Goal: Task Accomplishment & Management: Manage account settings

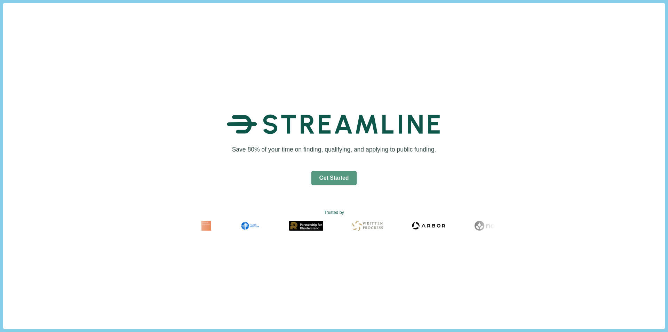
click at [347, 179] on button "Get Started" at bounding box center [334, 178] width 46 height 15
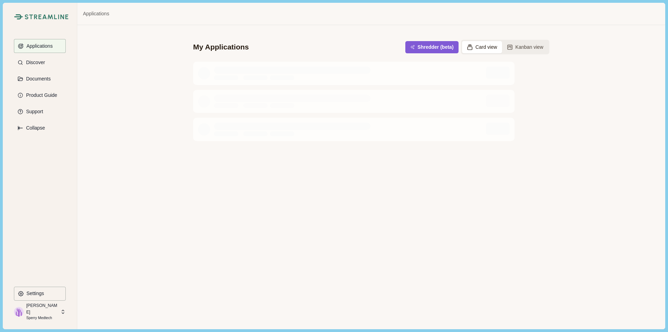
click at [50, 315] on p "Sperry Medtech" at bounding box center [42, 318] width 32 height 6
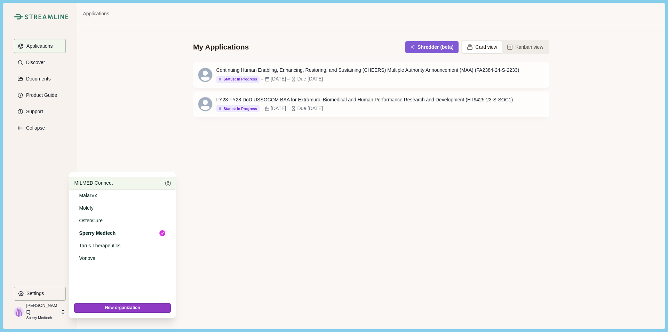
click at [104, 187] on div "MILMED Connect ( 6 )" at bounding box center [122, 183] width 106 height 13
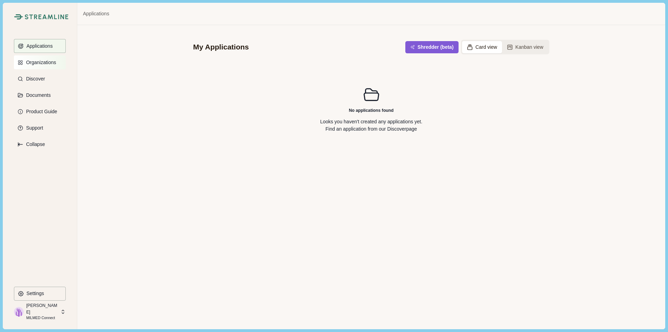
click at [39, 65] on button "Organizations" at bounding box center [40, 62] width 52 height 14
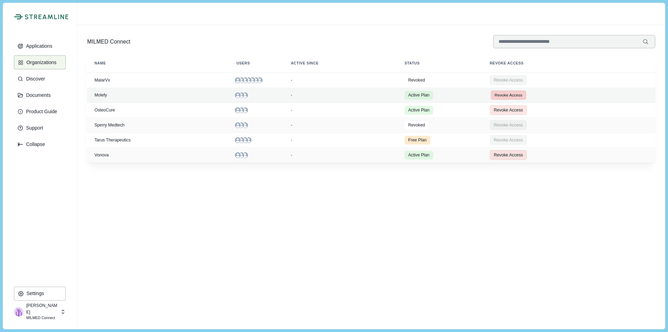
click at [514, 97] on button "Revoke Access" at bounding box center [508, 94] width 35 height 9
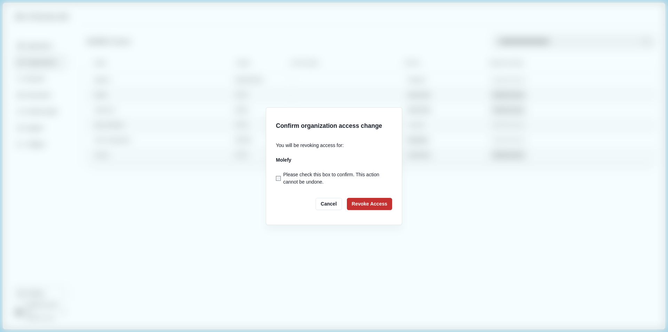
click at [366, 204] on button "Revoke Access" at bounding box center [369, 204] width 45 height 12
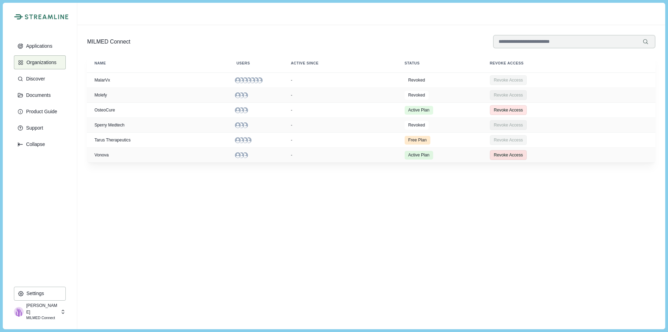
click at [46, 315] on p "MILMED Connect" at bounding box center [42, 318] width 32 height 6
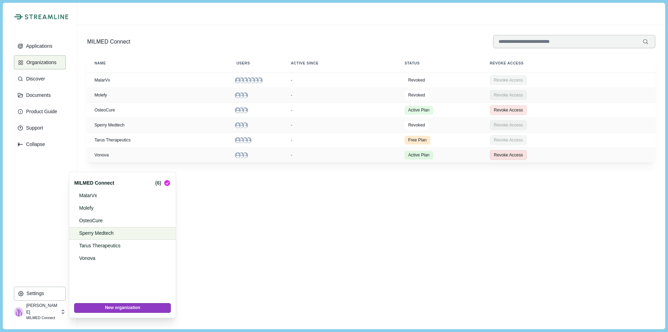
click at [89, 237] on div "Sperry Medtech" at bounding box center [122, 233] width 106 height 13
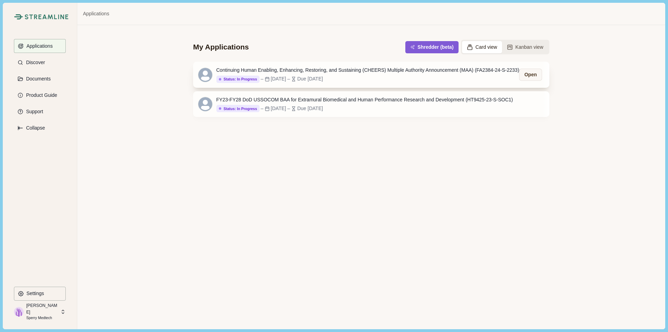
click at [377, 72] on div "Continuing Human Enabling, Enhancing, Restoring, and Sustaining (CHEERS) Multip…" at bounding box center [367, 69] width 303 height 7
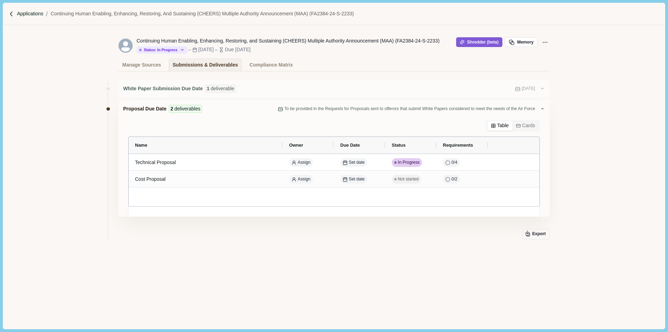
click at [23, 16] on p "Applications" at bounding box center [30, 13] width 26 height 7
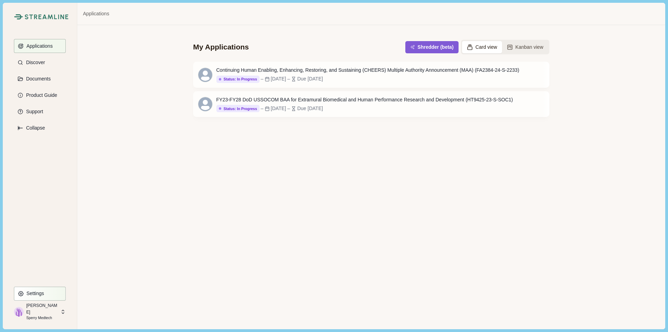
click at [39, 295] on p "Settings" at bounding box center [34, 293] width 20 height 6
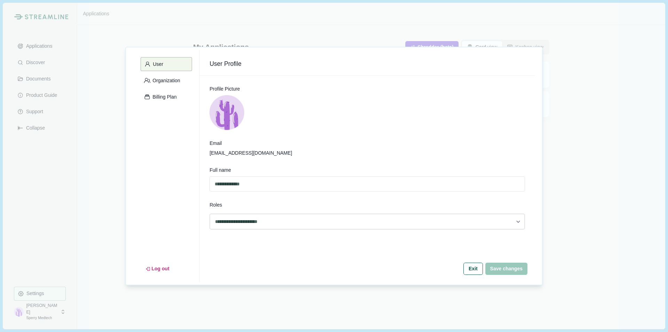
click at [68, 211] on div "**********" at bounding box center [334, 166] width 668 height 332
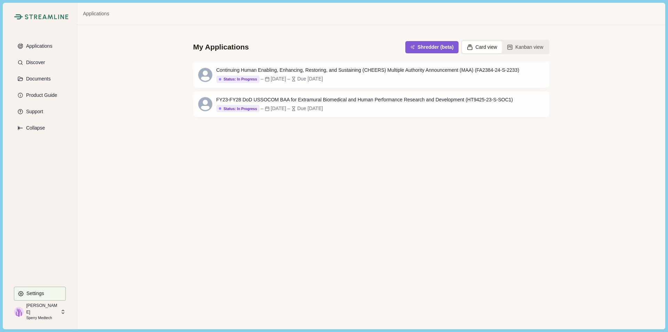
click at [33, 315] on p "Sperry Medtech" at bounding box center [42, 318] width 32 height 6
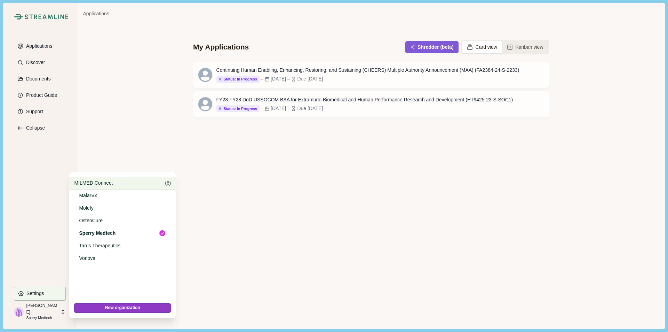
click at [95, 182] on p "MILMED Connect" at bounding box center [118, 182] width 88 height 7
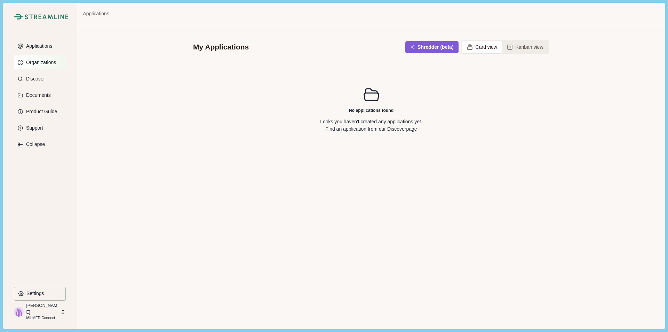
click at [35, 65] on button "Organizations" at bounding box center [40, 62] width 52 height 14
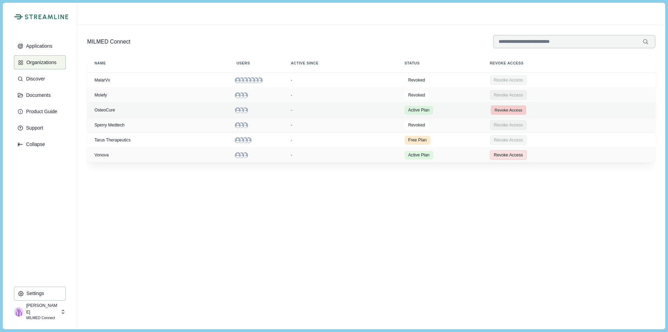
click at [524, 111] on button "Revoke Access" at bounding box center [508, 109] width 35 height 9
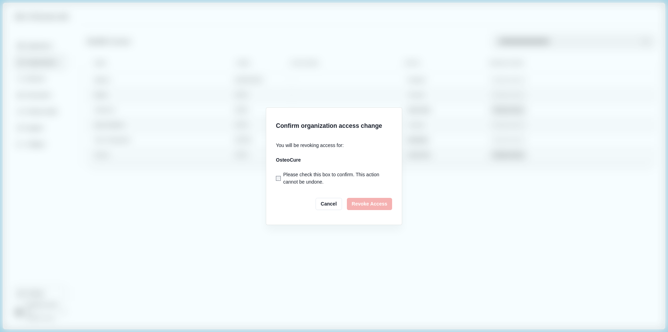
click at [330, 173] on p "Please check this box to confirm. This action cannot be undone." at bounding box center [337, 178] width 109 height 15
click at [381, 203] on button "Revoke Access" at bounding box center [369, 204] width 45 height 12
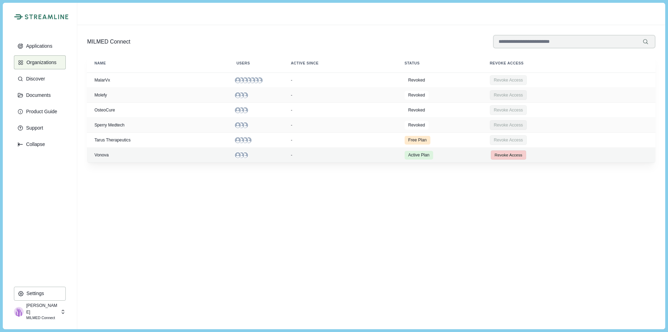
click at [512, 154] on button "Revoke Access" at bounding box center [508, 154] width 35 height 9
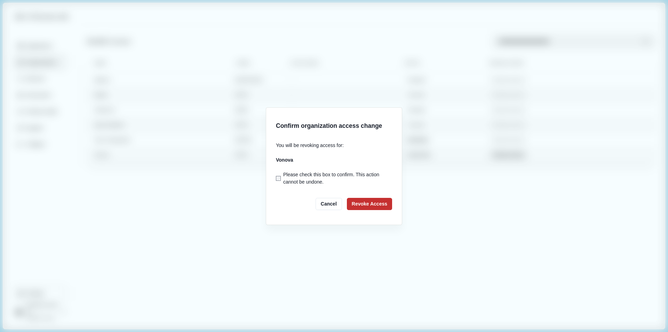
click at [375, 205] on button "Revoke Access" at bounding box center [369, 204] width 45 height 12
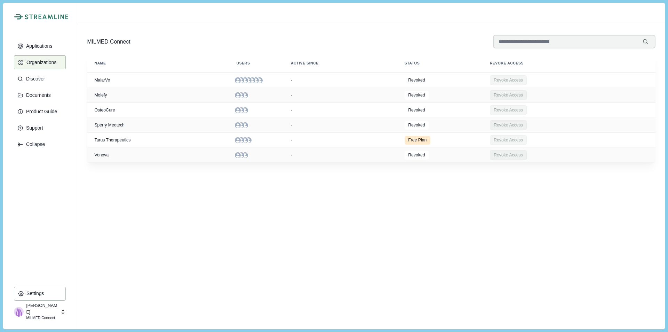
click at [50, 316] on p "MILMED Connect" at bounding box center [42, 318] width 32 height 6
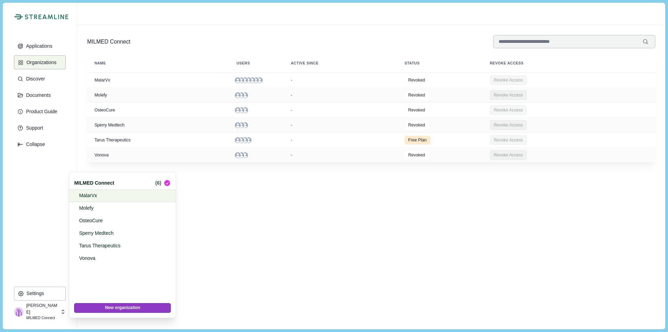
click at [111, 198] on p "MalarVx" at bounding box center [121, 195] width 85 height 7
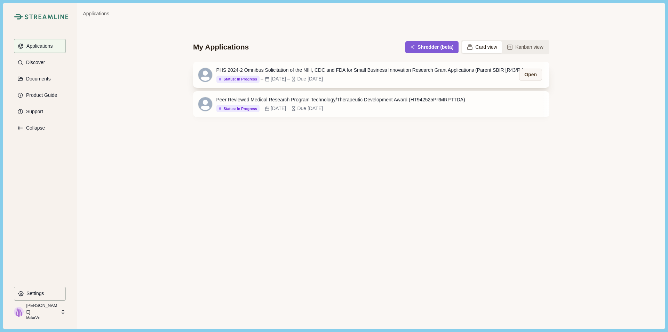
click at [350, 74] on div "PHS 2024-2 Omnibus Solicitation of the NIH, CDC and FDA for Small Business Inno…" at bounding box center [372, 74] width 313 height 16
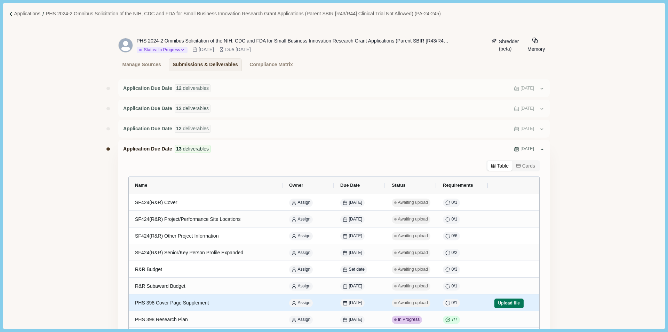
scroll to position [104, 0]
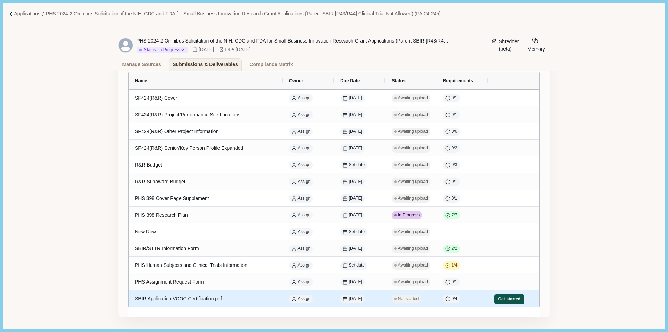
click at [506, 298] on button "Get started" at bounding box center [510, 299] width 30 height 10
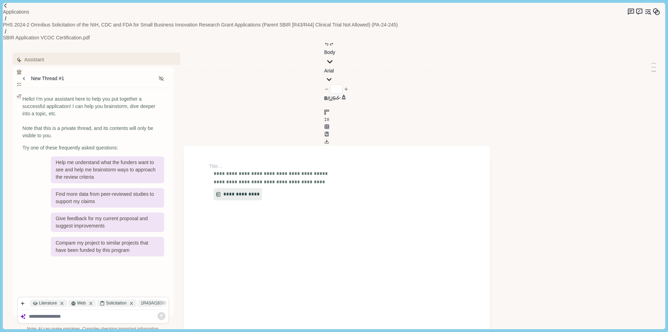
type input "**"
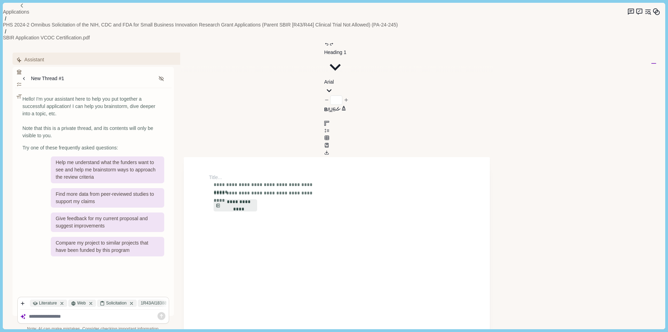
click at [19, 8] on img at bounding box center [21, 5] width 5 height 5
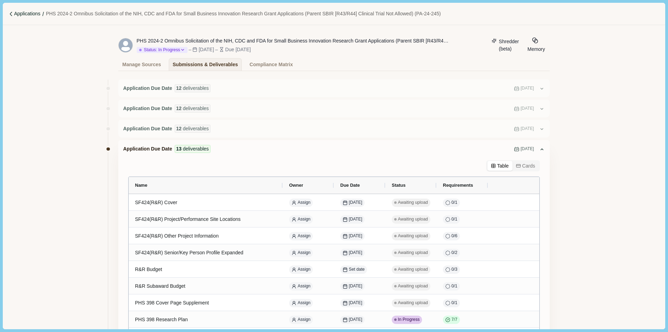
click at [25, 14] on p "Applications" at bounding box center [27, 13] width 26 height 7
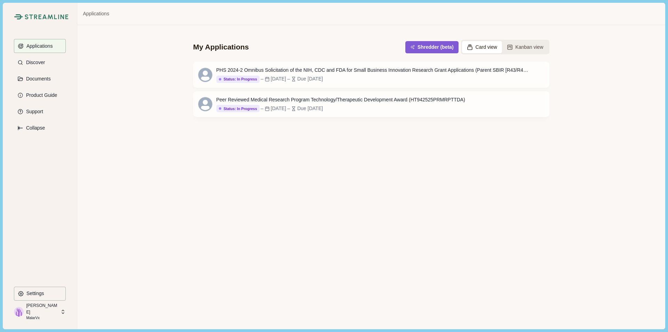
click at [43, 315] on p "MalarVx" at bounding box center [42, 318] width 32 height 6
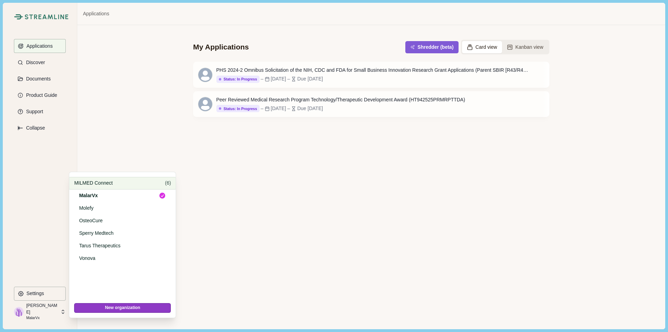
click at [117, 188] on div "MILMED Connect ( 6 )" at bounding box center [122, 183] width 106 height 13
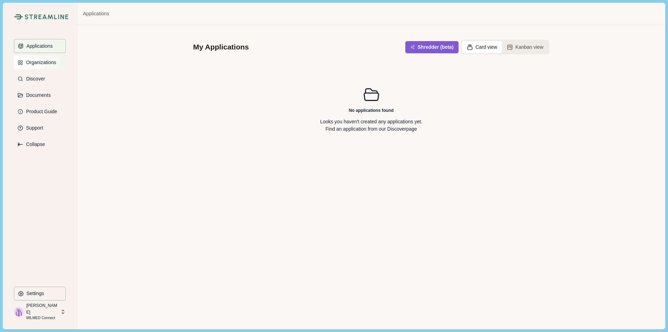
click at [43, 66] on button "Organizations" at bounding box center [40, 62] width 52 height 14
